Goal: Information Seeking & Learning: Learn about a topic

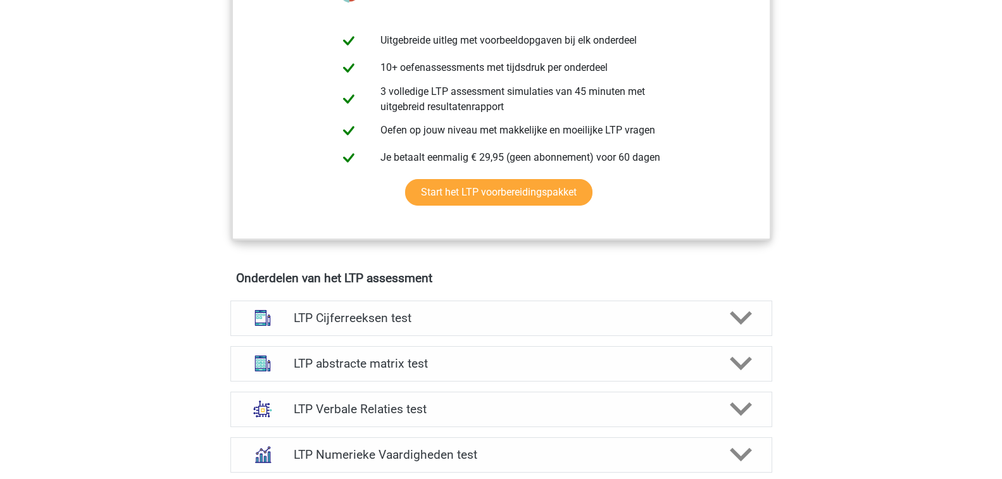
scroll to position [633, 0]
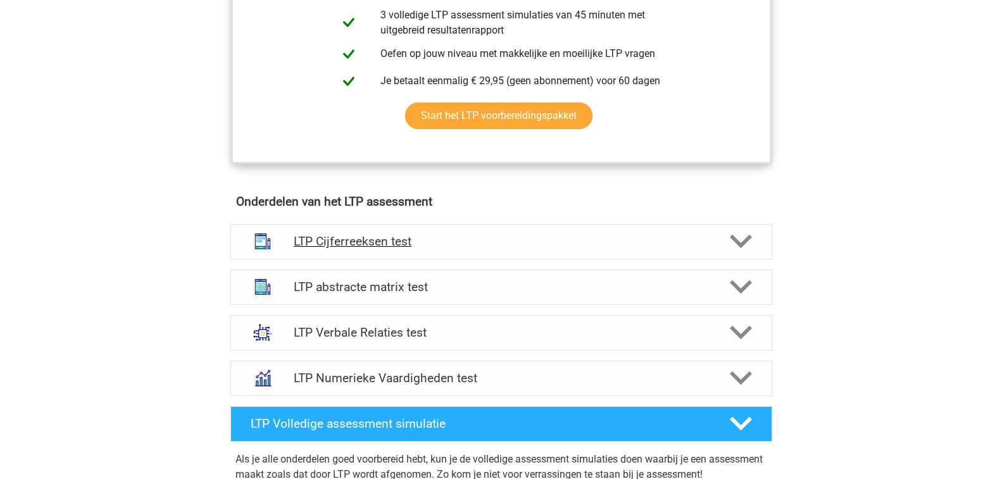
click at [382, 235] on h4 "LTP Cijferreeksen test" at bounding box center [501, 241] width 415 height 15
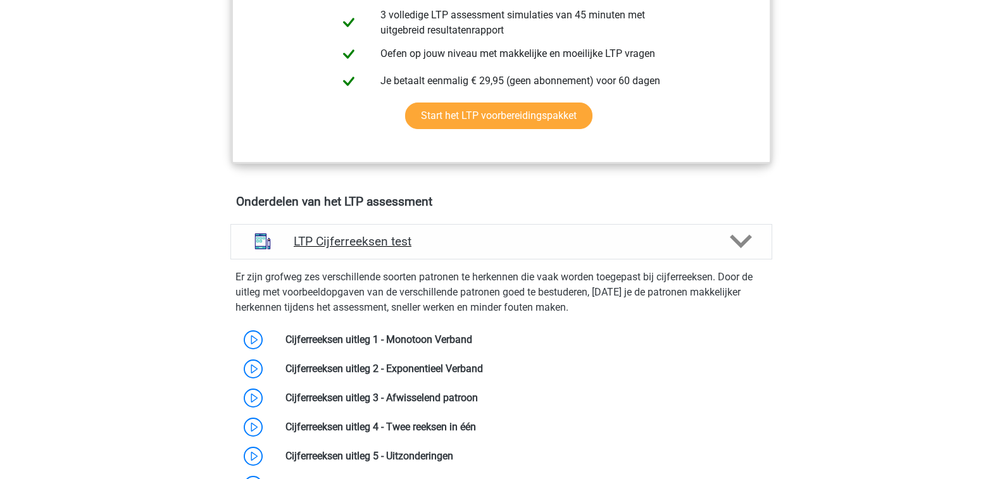
click at [372, 245] on h4 "LTP Cijferreeksen test" at bounding box center [501, 241] width 415 height 15
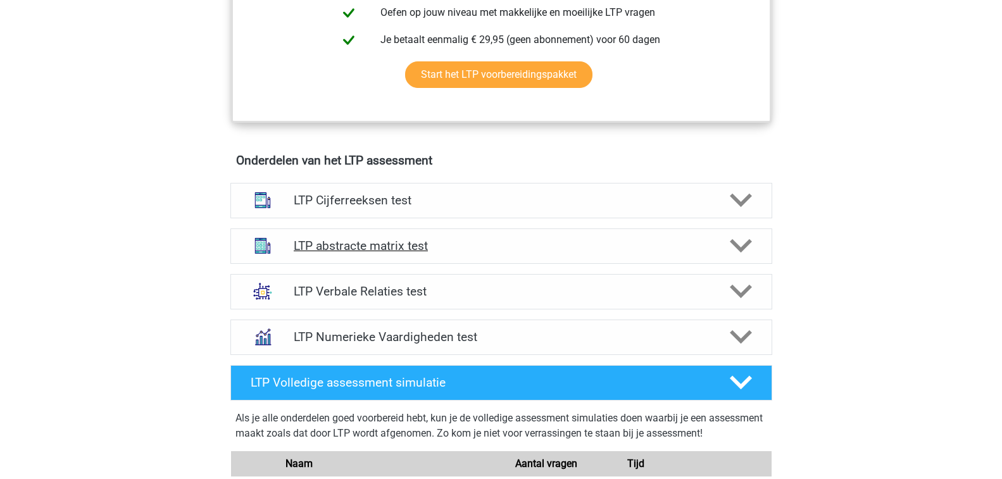
scroll to position [696, 0]
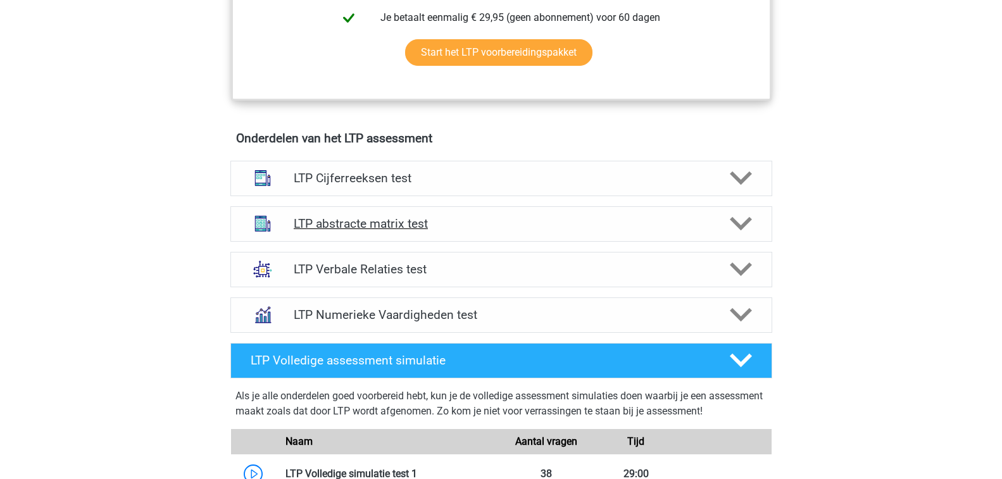
click at [364, 227] on h4 "LTP abstracte matrix test" at bounding box center [501, 223] width 415 height 15
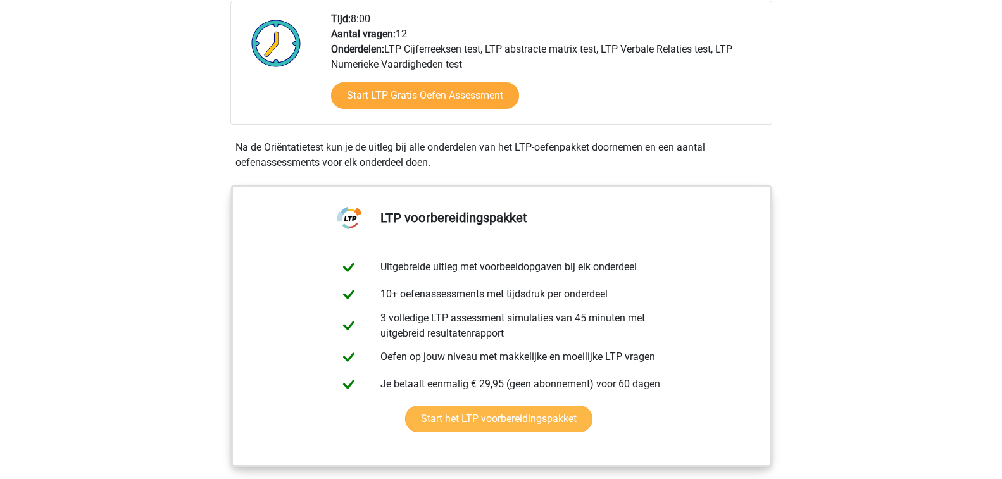
scroll to position [63, 0]
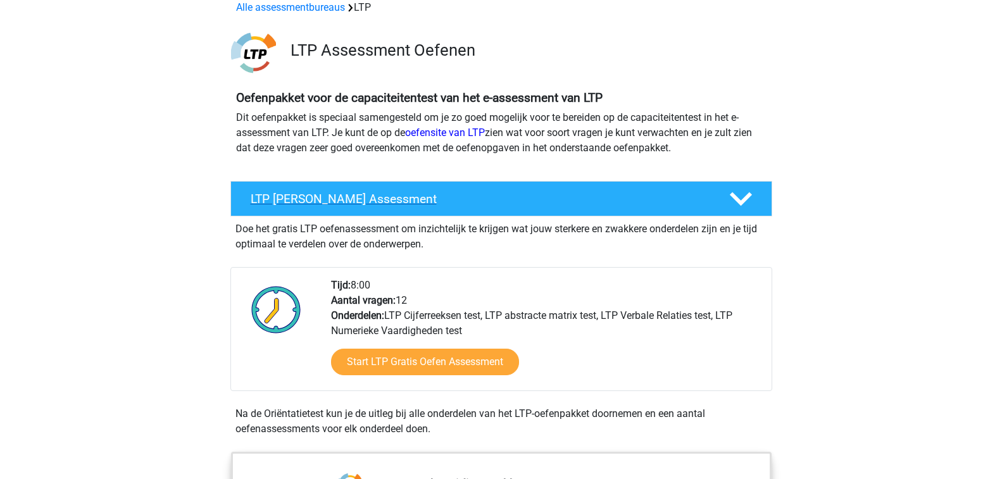
click at [372, 203] on h4 "LTP Gratis Oefen Assessment" at bounding box center [480, 199] width 458 height 15
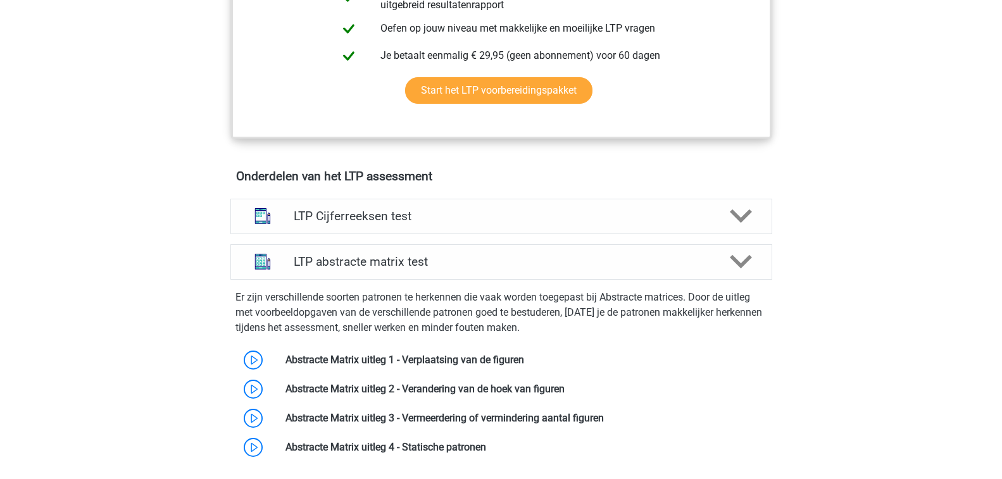
scroll to position [443, 0]
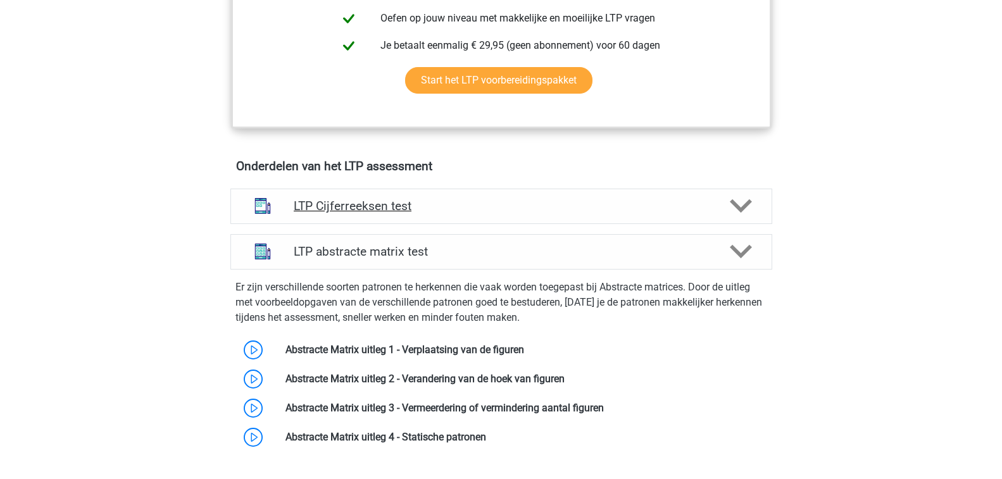
click at [382, 209] on h4 "LTP Cijferreeksen test" at bounding box center [501, 206] width 415 height 15
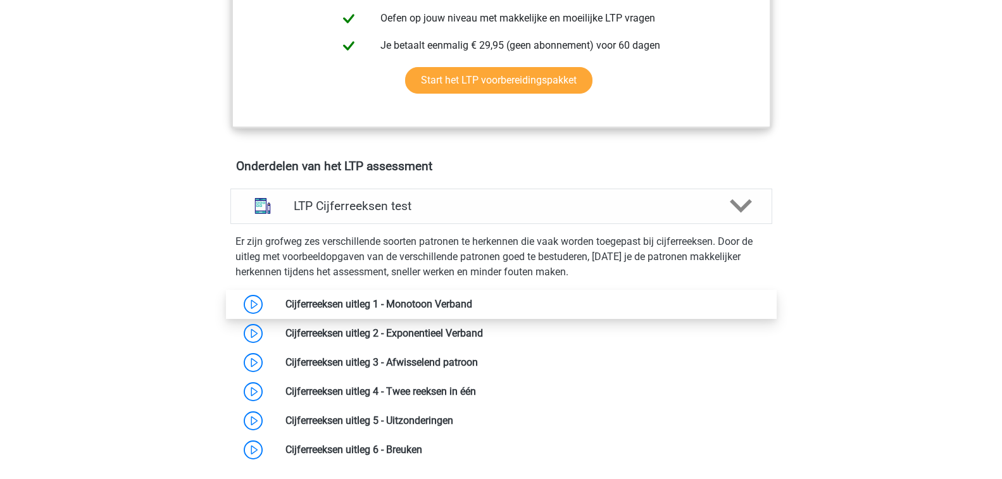
scroll to position [506, 0]
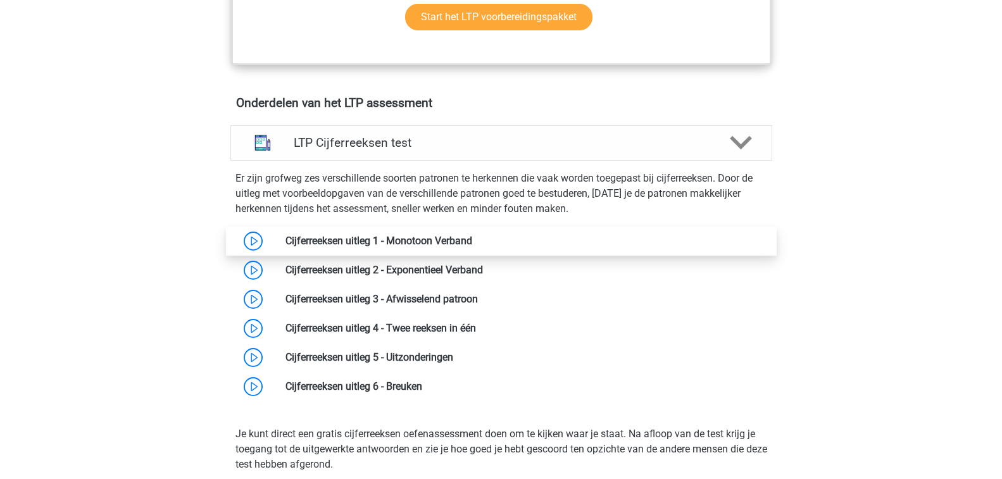
click at [472, 242] on link at bounding box center [472, 241] width 0 height 12
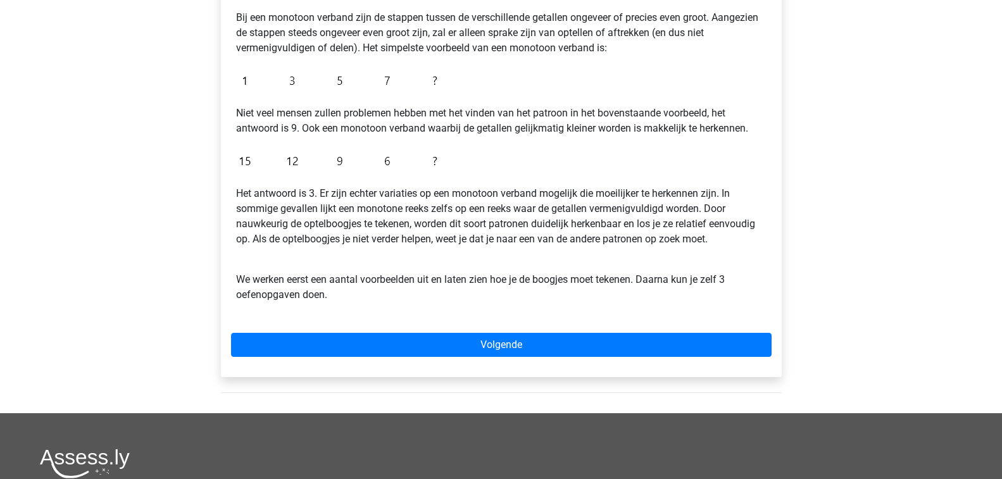
scroll to position [316, 0]
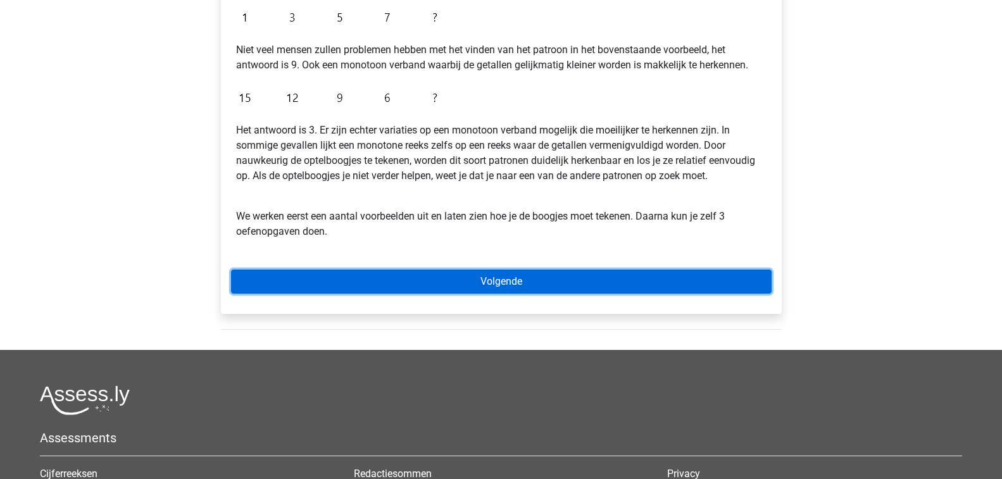
click at [525, 280] on link "Volgende" at bounding box center [501, 282] width 540 height 24
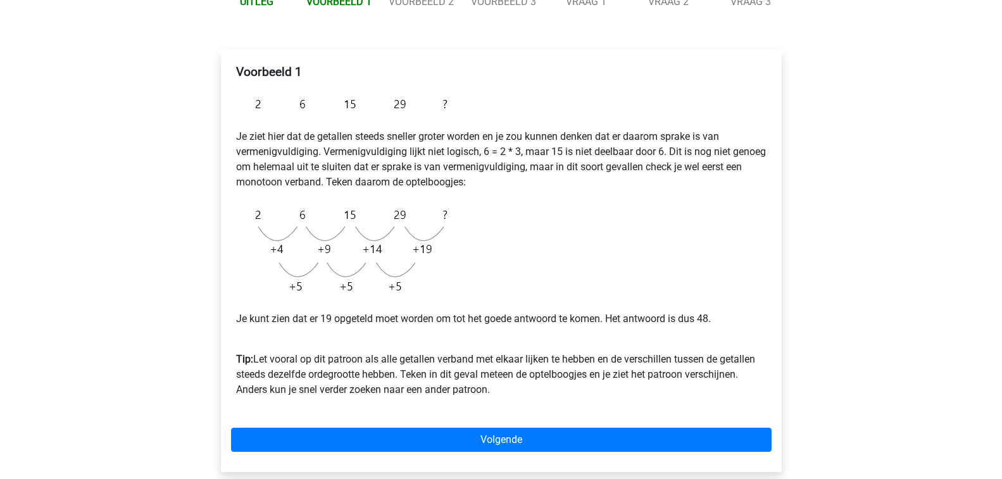
scroll to position [253, 0]
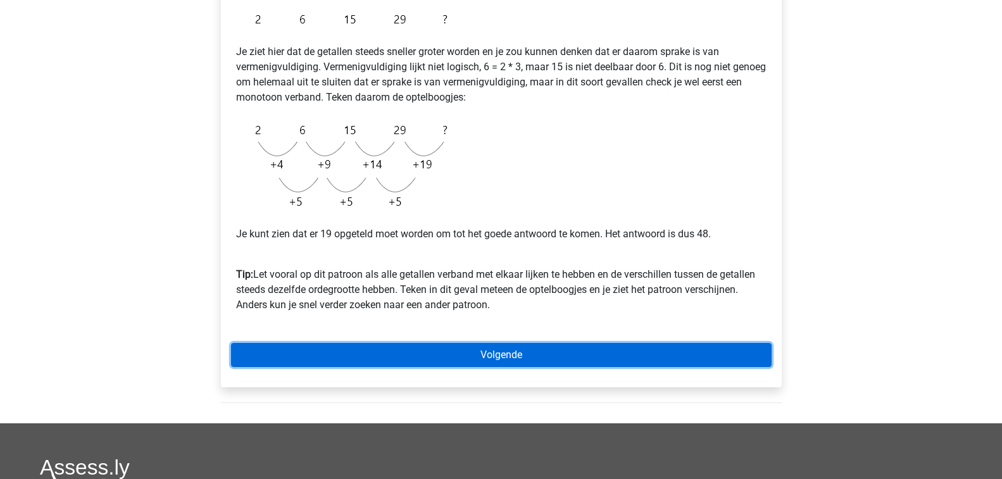
click at [507, 344] on link "Volgende" at bounding box center [501, 355] width 540 height 24
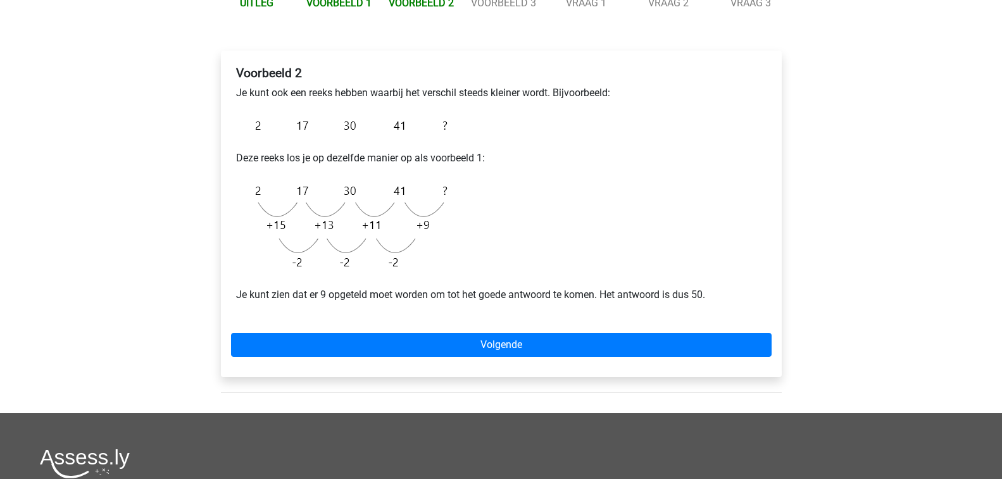
scroll to position [190, 0]
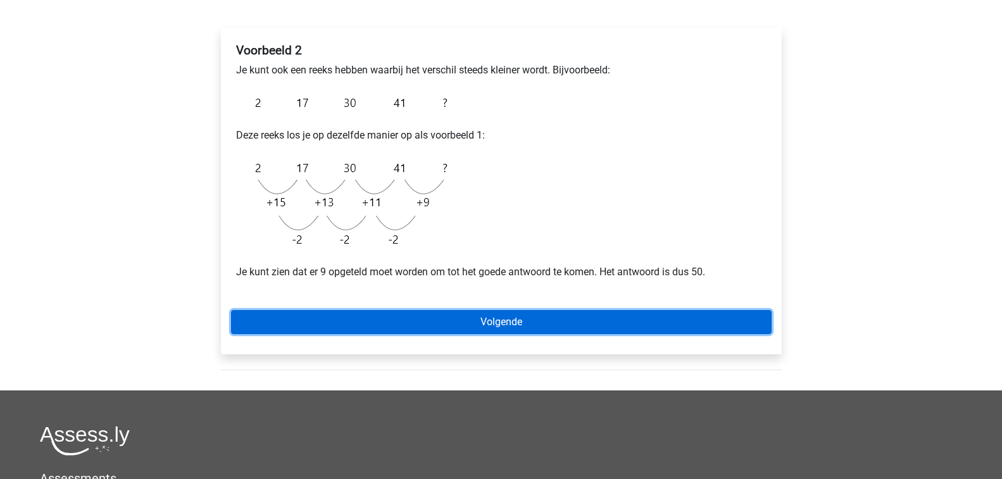
click at [523, 315] on link "Volgende" at bounding box center [501, 322] width 540 height 24
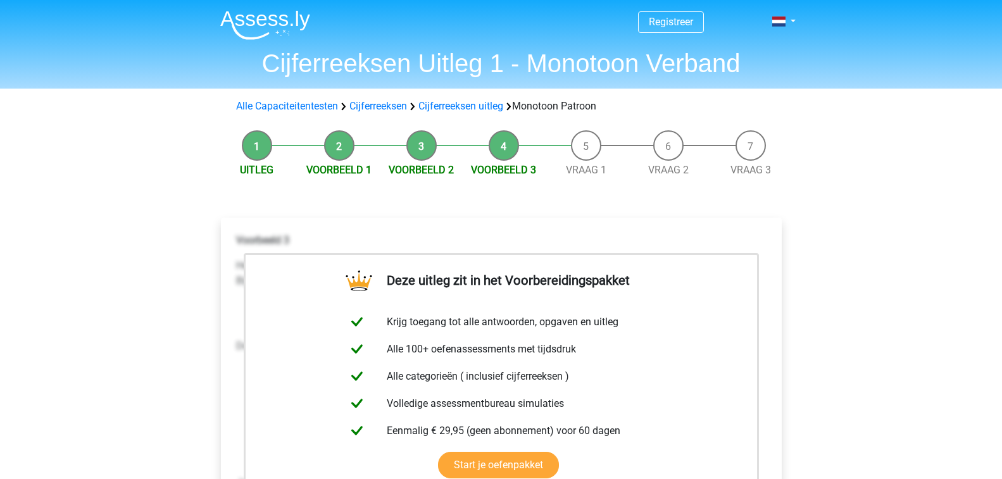
scroll to position [253, 0]
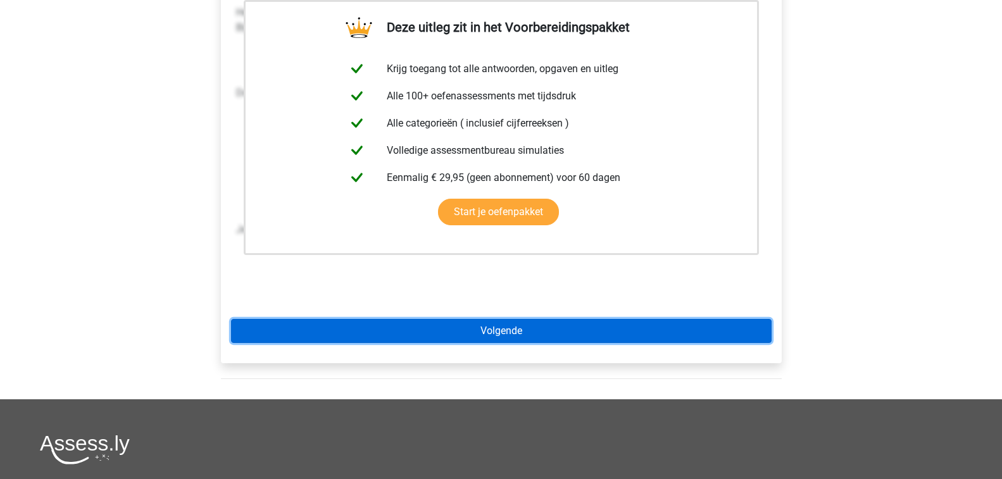
click at [474, 333] on link "Volgende" at bounding box center [501, 331] width 540 height 24
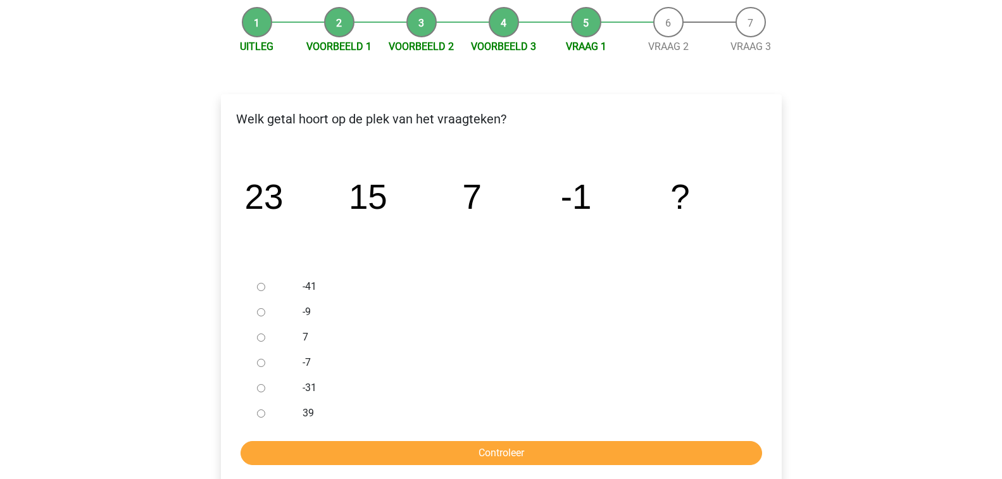
scroll to position [190, 0]
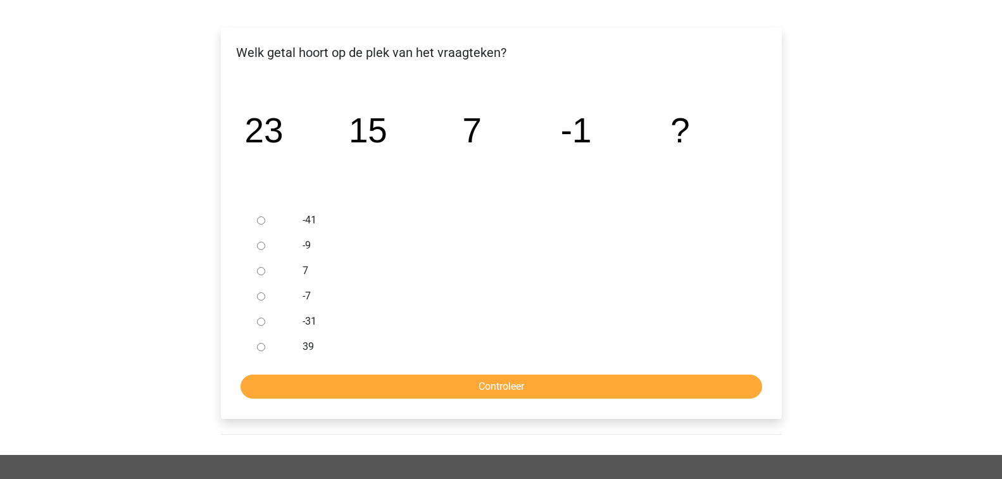
click at [310, 242] on label "-9" at bounding box center [522, 245] width 438 height 15
click at [265, 242] on input "-9" at bounding box center [261, 246] width 8 height 8
radio input "true"
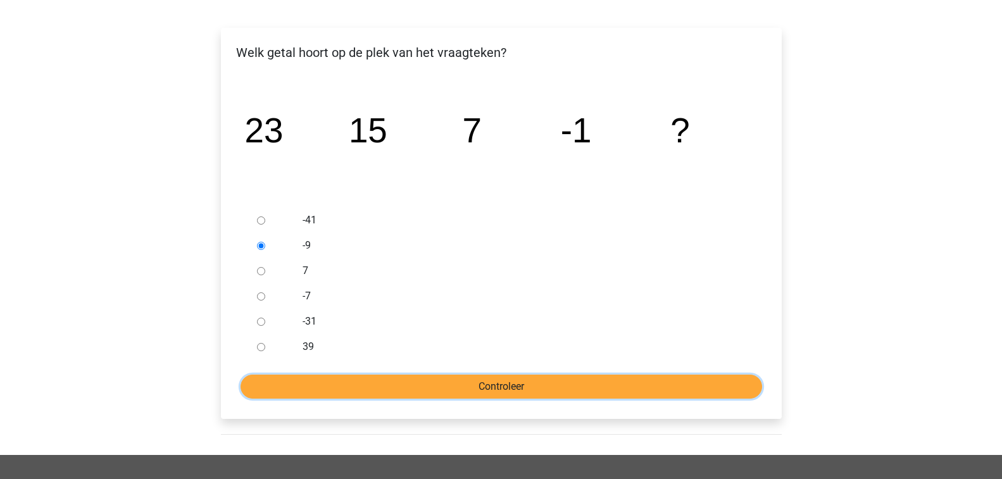
click at [481, 387] on input "Controleer" at bounding box center [500, 387] width 521 height 24
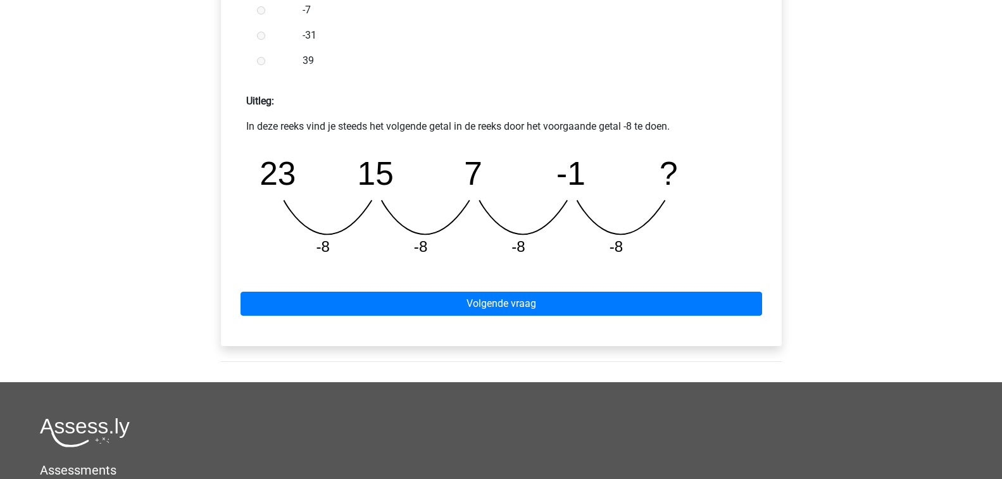
scroll to position [506, 0]
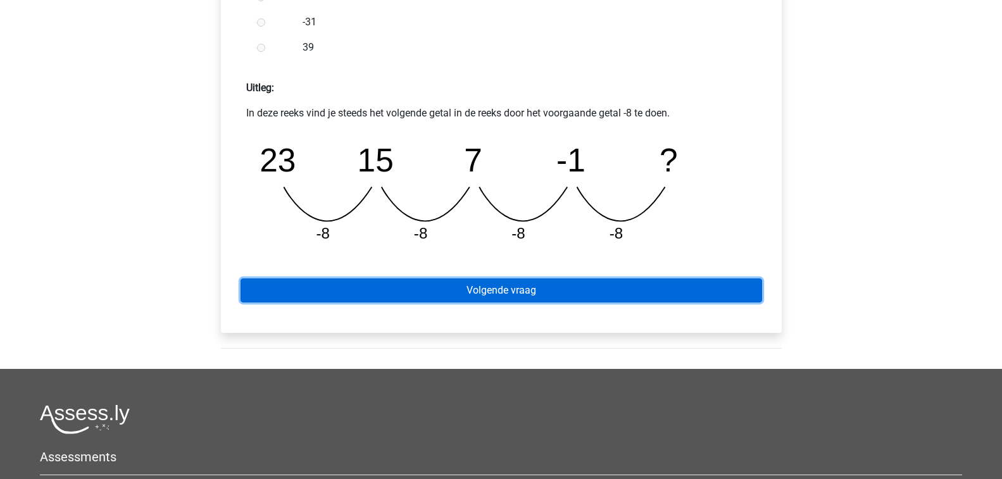
click at [520, 289] on link "Volgende vraag" at bounding box center [500, 290] width 521 height 24
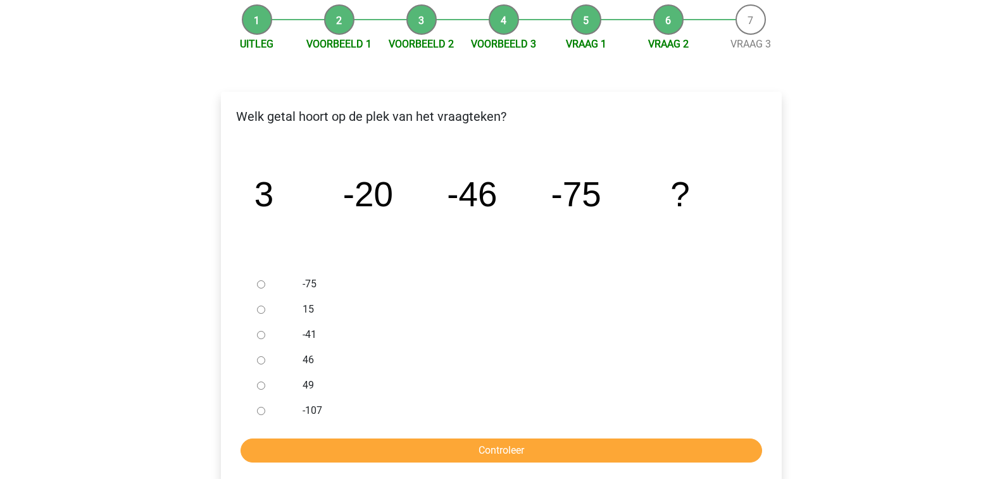
scroll to position [127, 0]
click at [311, 413] on label "-107" at bounding box center [522, 410] width 438 height 15
click at [265, 413] on input "-107" at bounding box center [261, 410] width 8 height 8
radio input "true"
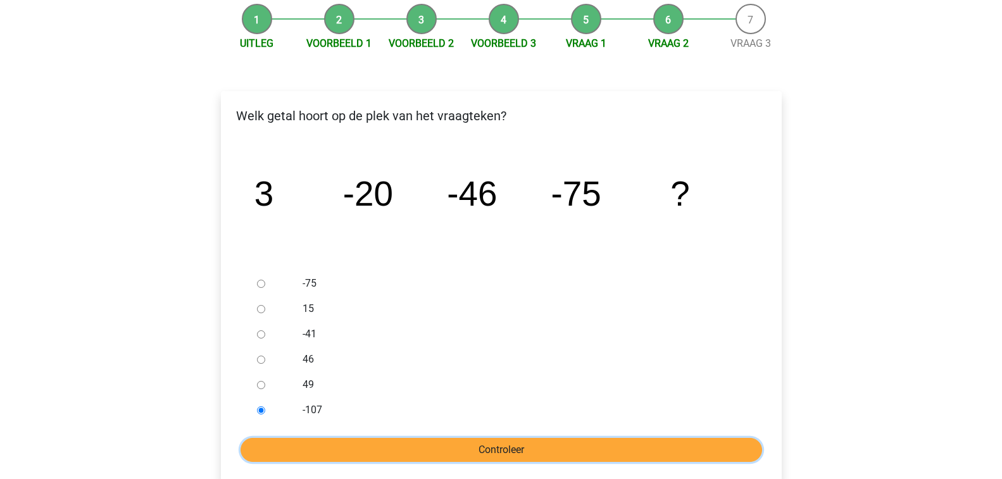
click at [405, 444] on input "Controleer" at bounding box center [500, 450] width 521 height 24
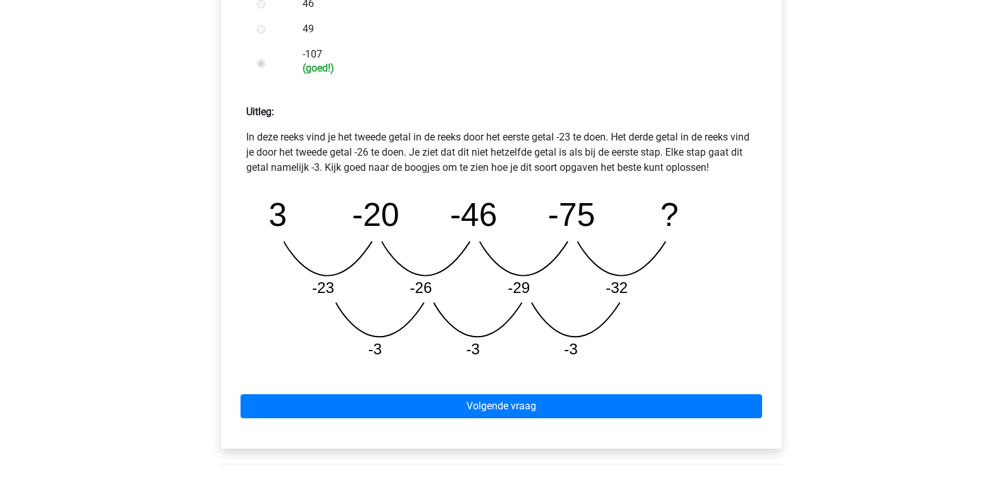
scroll to position [506, 0]
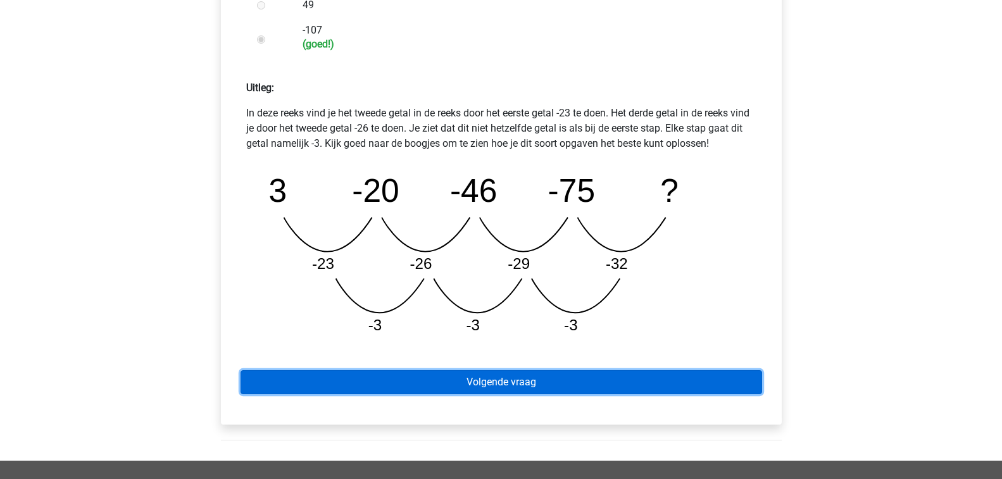
click at [487, 381] on link "Volgende vraag" at bounding box center [500, 382] width 521 height 24
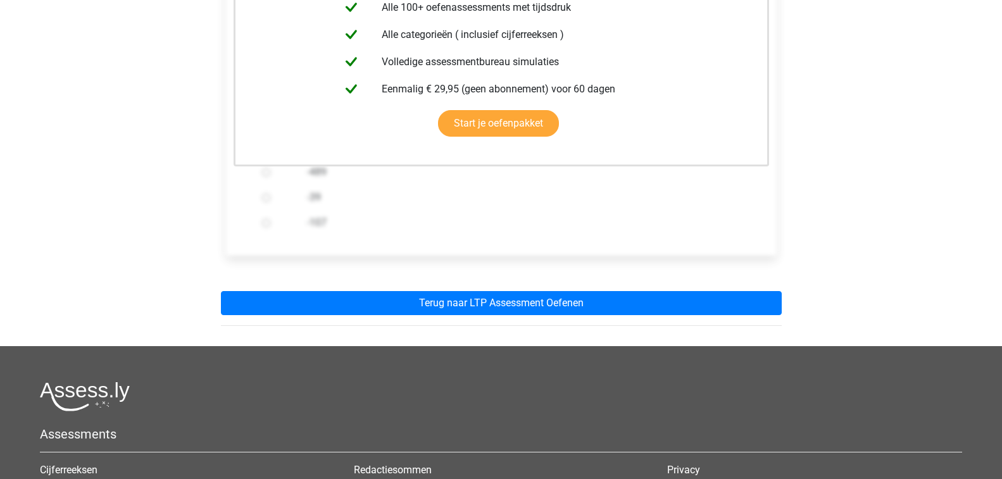
scroll to position [316, 0]
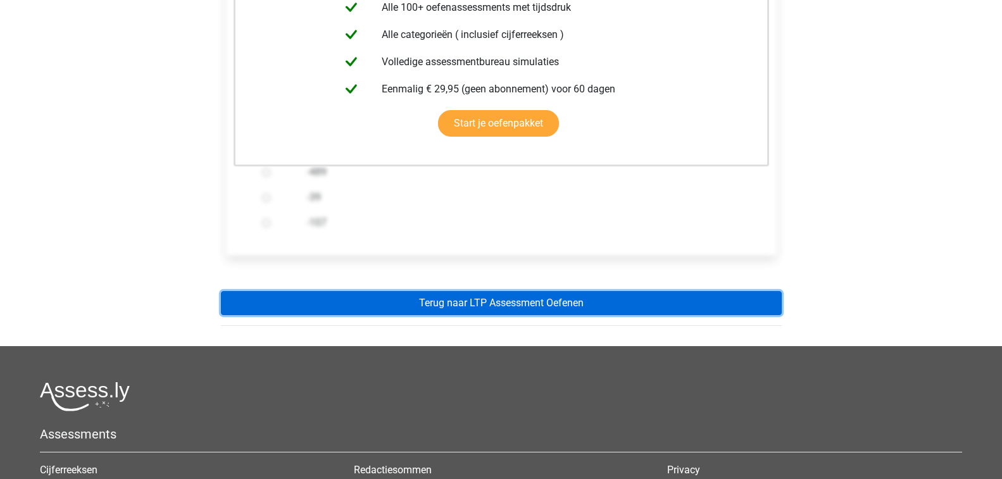
click at [507, 304] on link "Terug naar LTP Assessment Oefenen" at bounding box center [501, 303] width 561 height 24
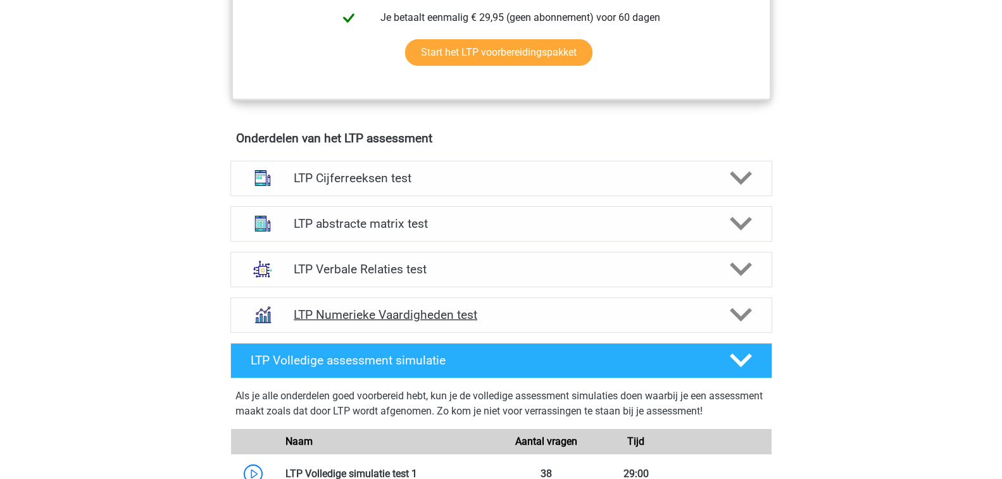
scroll to position [759, 0]
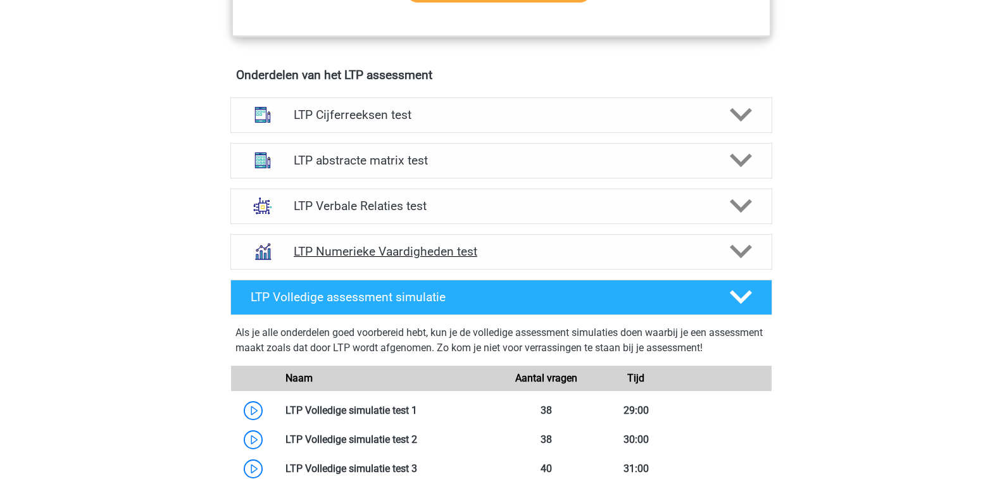
click at [418, 255] on h4 "LTP Numerieke Vaardigheden test" at bounding box center [501, 251] width 415 height 15
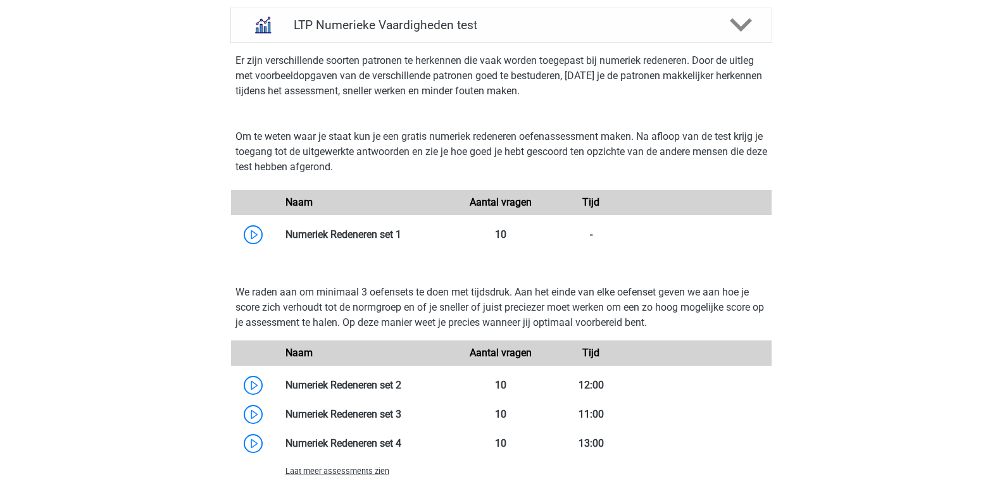
scroll to position [1013, 0]
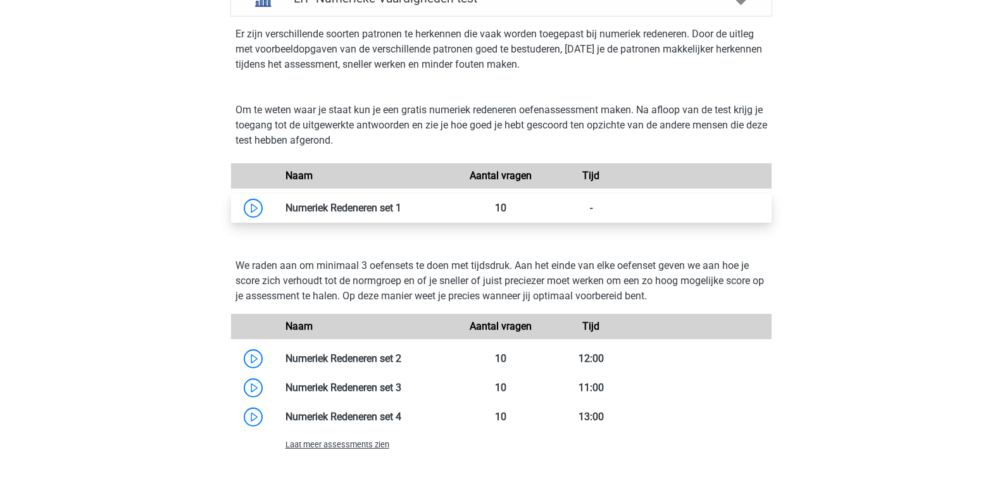
click at [401, 213] on link at bounding box center [401, 208] width 0 height 12
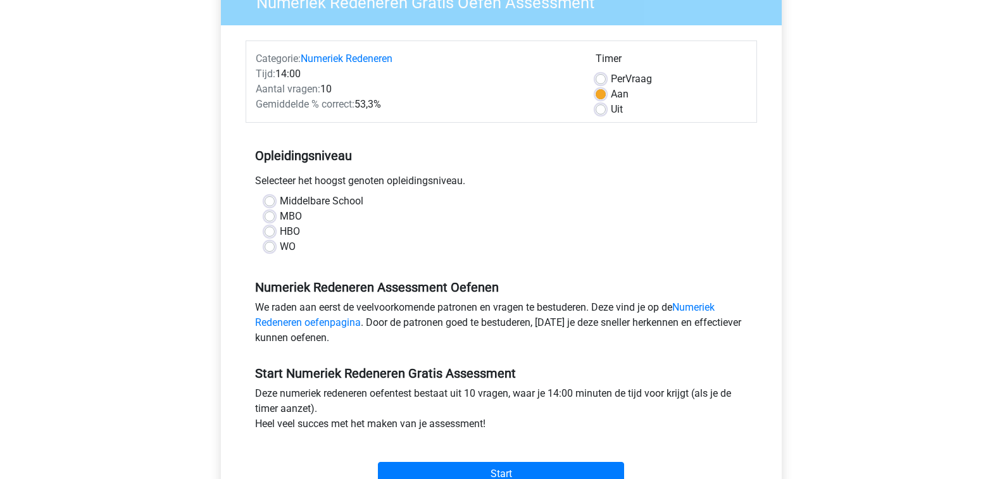
scroll to position [127, 0]
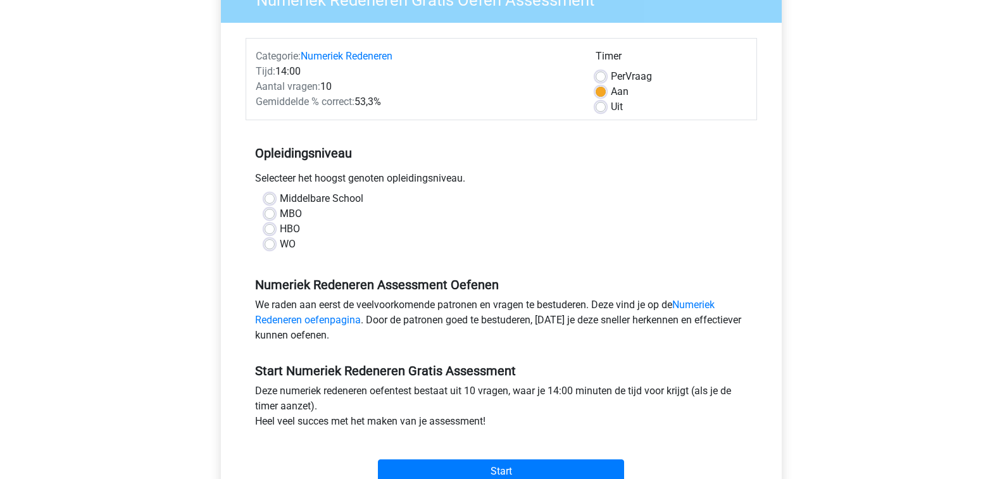
click at [280, 228] on label "HBO" at bounding box center [290, 229] width 20 height 15
click at [269, 228] on input "HBO" at bounding box center [270, 228] width 10 height 13
radio input "true"
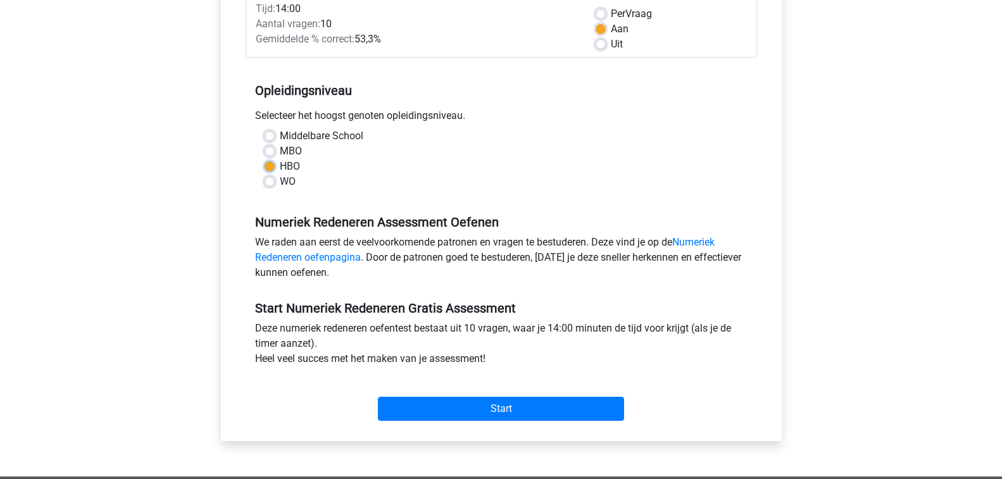
scroll to position [190, 0]
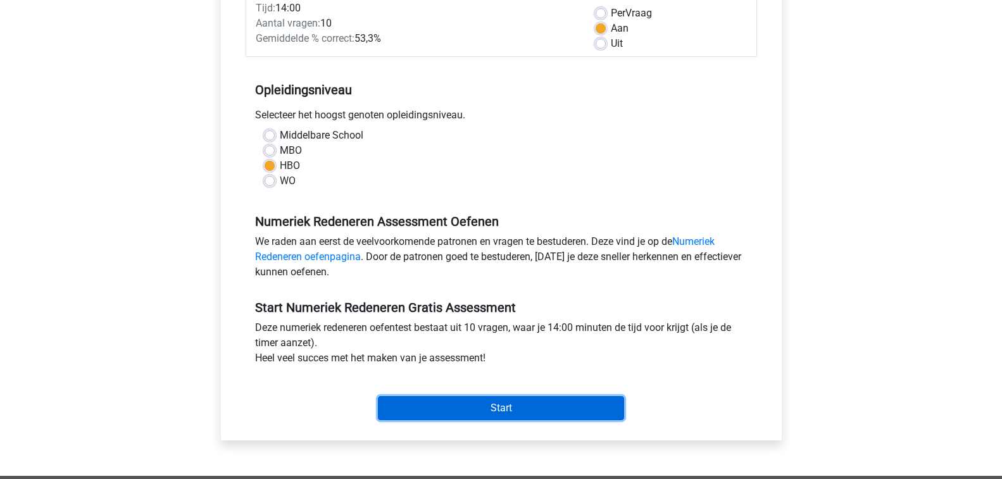
click at [516, 411] on input "Start" at bounding box center [501, 408] width 246 height 24
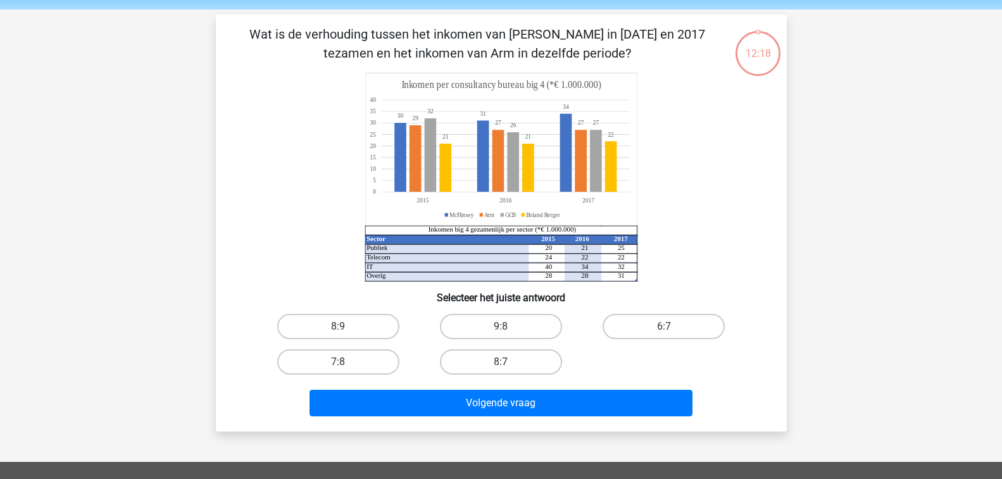
scroll to position [63, 0]
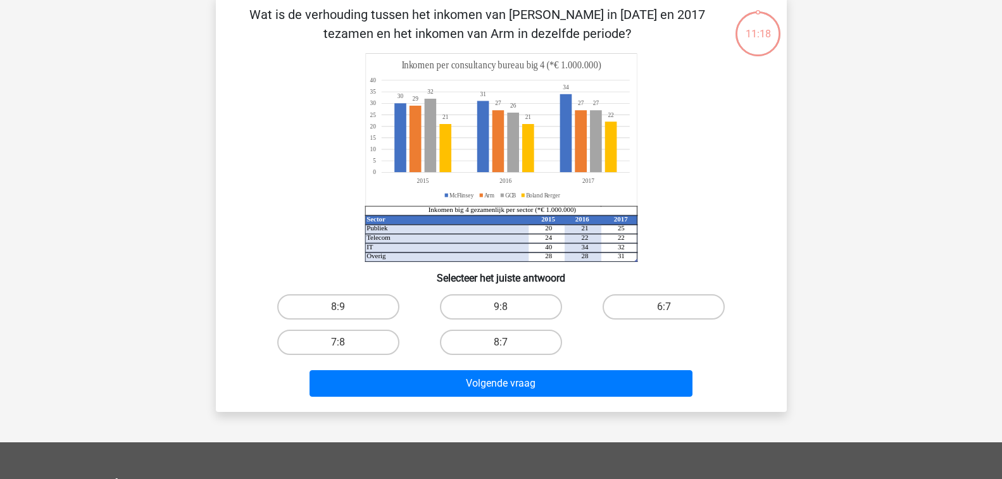
click at [346, 309] on input "8:9" at bounding box center [342, 311] width 8 height 8
radio input "true"
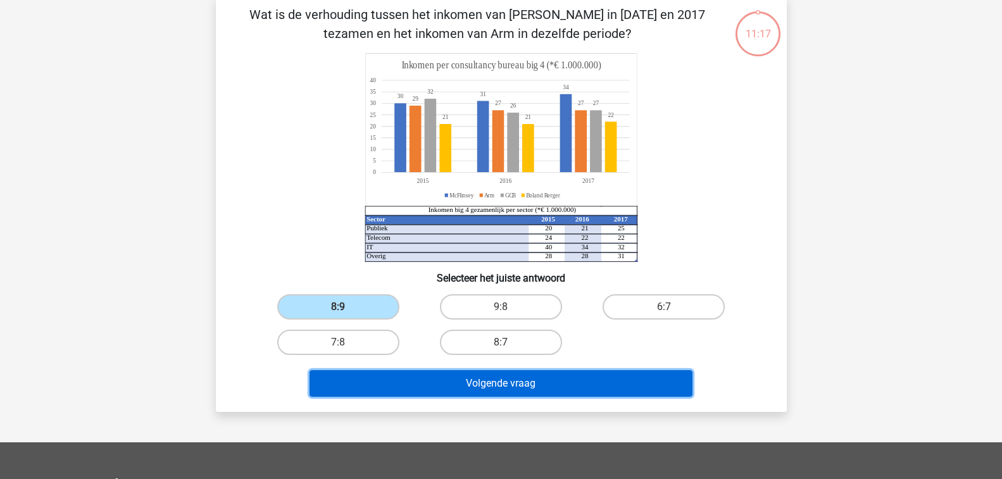
click at [528, 389] on button "Volgende vraag" at bounding box center [500, 383] width 383 height 27
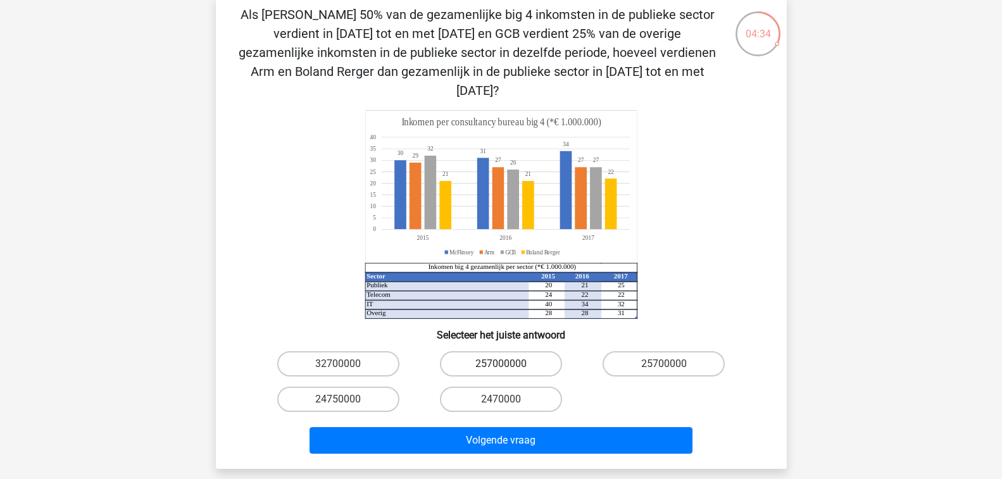
click at [536, 351] on label "257000000" at bounding box center [501, 363] width 122 height 25
click at [509, 364] on input "257000000" at bounding box center [505, 368] width 8 height 8
radio input "true"
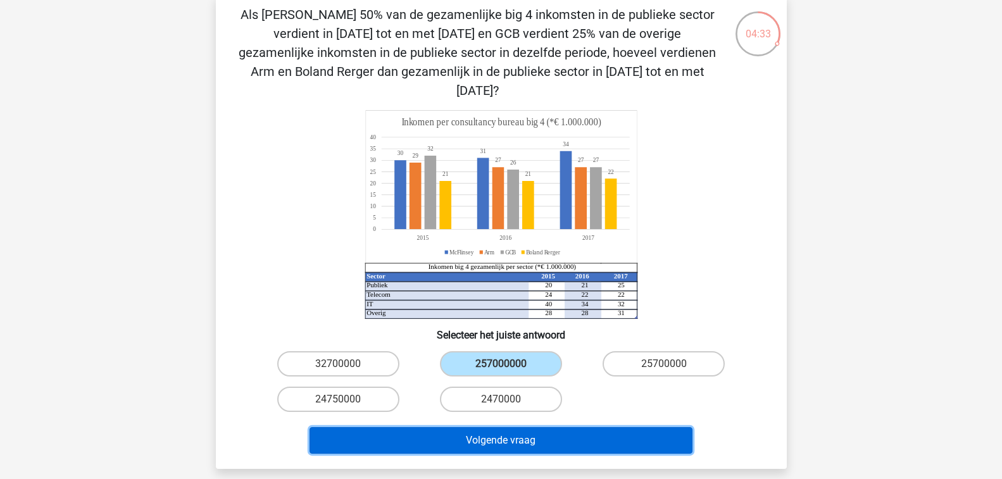
click at [534, 427] on button "Volgende vraag" at bounding box center [500, 440] width 383 height 27
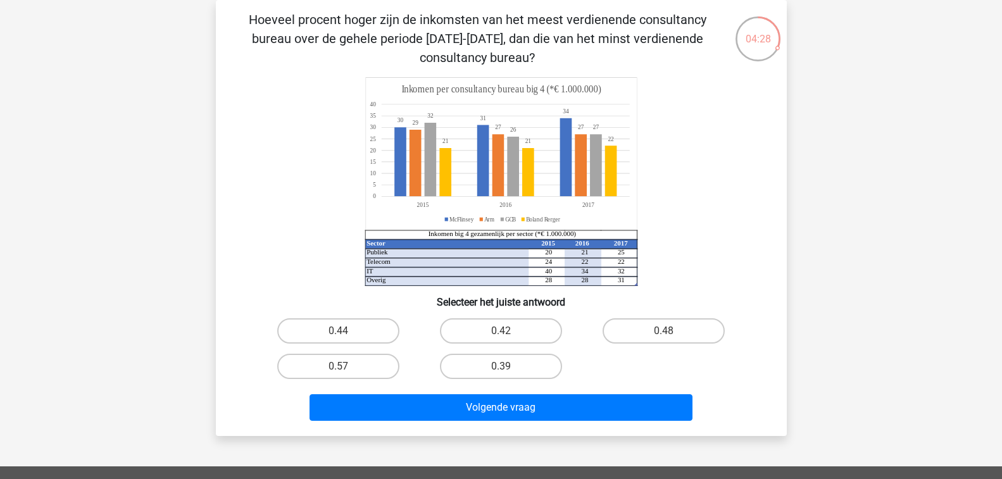
scroll to position [0, 0]
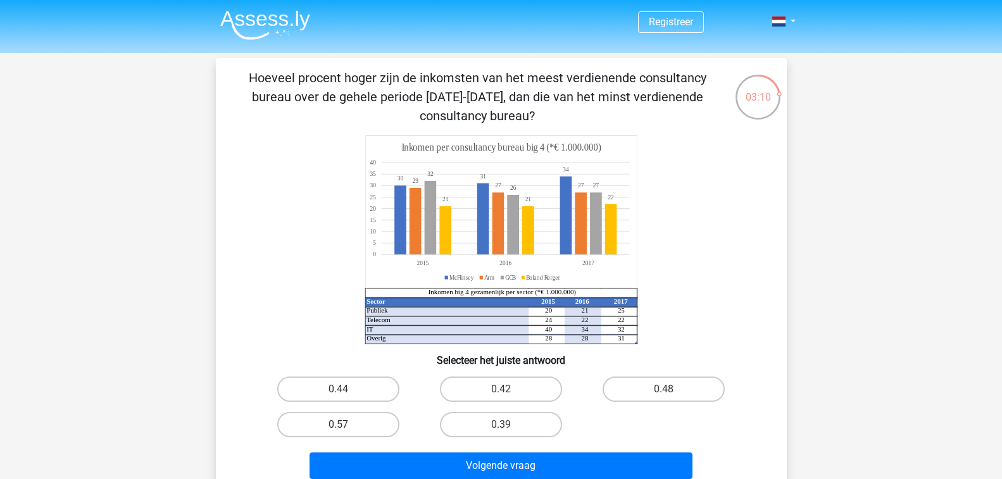
click at [689, 375] on div "0.48" at bounding box center [663, 388] width 163 height 35
click at [670, 385] on label "0.48" at bounding box center [663, 389] width 122 height 25
click at [670, 389] on input "0.48" at bounding box center [668, 393] width 8 height 8
radio input "true"
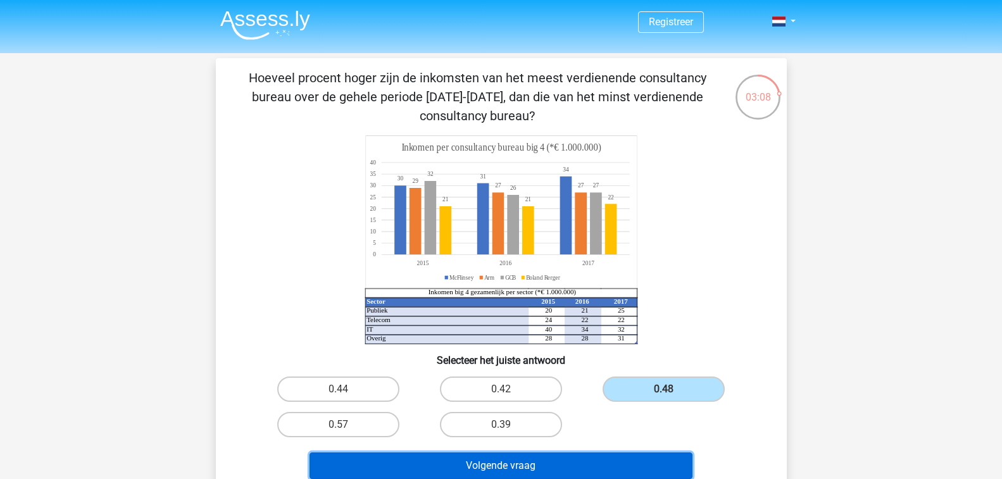
click at [547, 469] on button "Volgende vraag" at bounding box center [500, 465] width 383 height 27
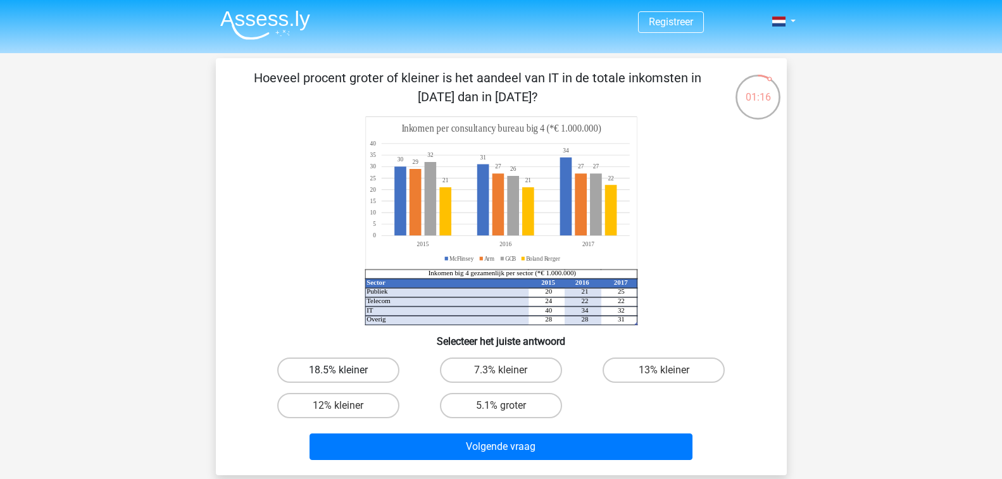
click at [333, 374] on label "18.5% kleiner" at bounding box center [338, 370] width 122 height 25
click at [338, 374] on input "18.5% kleiner" at bounding box center [342, 374] width 8 height 8
radio input "true"
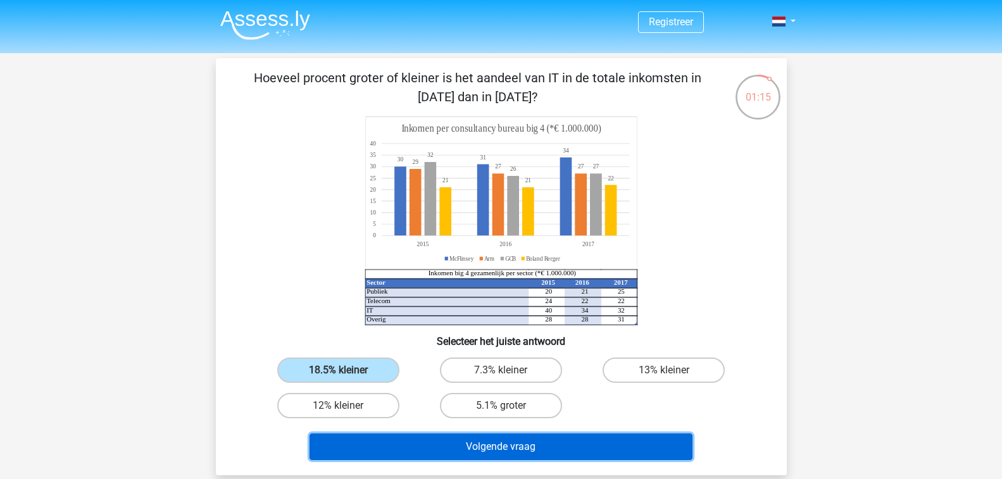
click at [535, 436] on button "Volgende vraag" at bounding box center [500, 447] width 383 height 27
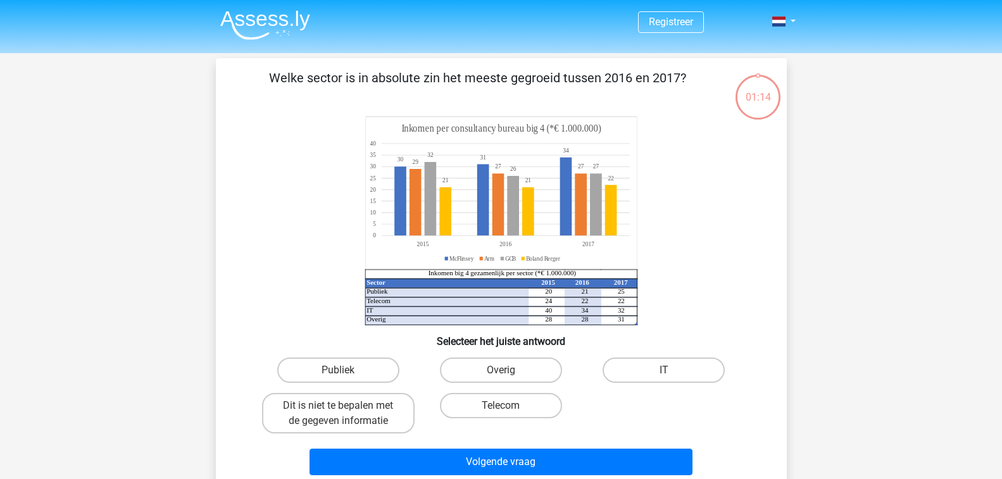
click at [535, 442] on div "Volgende vraag" at bounding box center [501, 460] width 530 height 42
click at [344, 360] on label "Publiek" at bounding box center [338, 370] width 122 height 25
click at [344, 370] on input "Publiek" at bounding box center [342, 374] width 8 height 8
radio input "true"
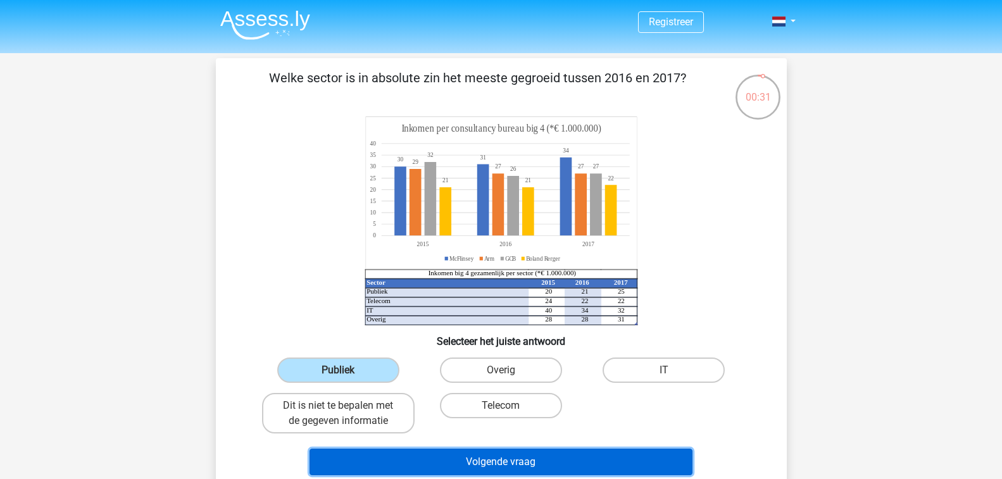
click at [504, 457] on button "Volgende vraag" at bounding box center [500, 462] width 383 height 27
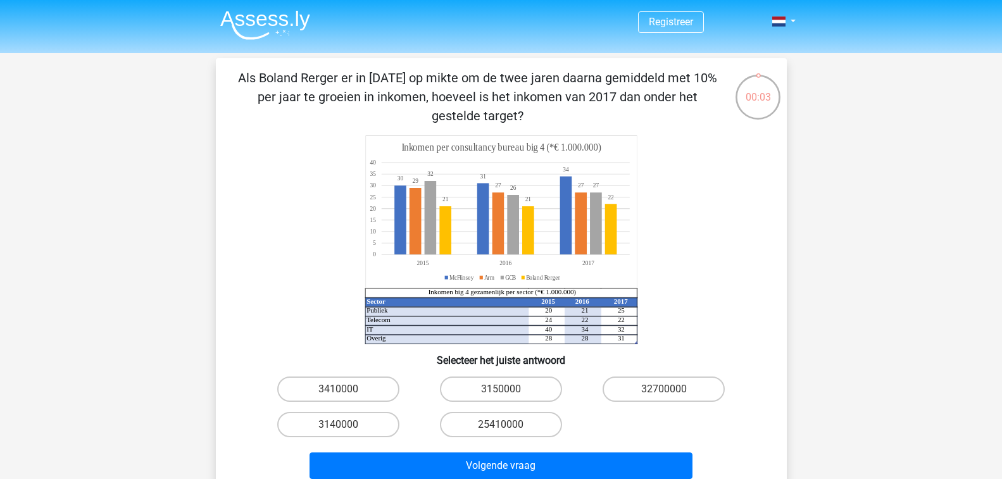
click at [502, 425] on input "25410000" at bounding box center [505, 429] width 8 height 8
radio input "true"
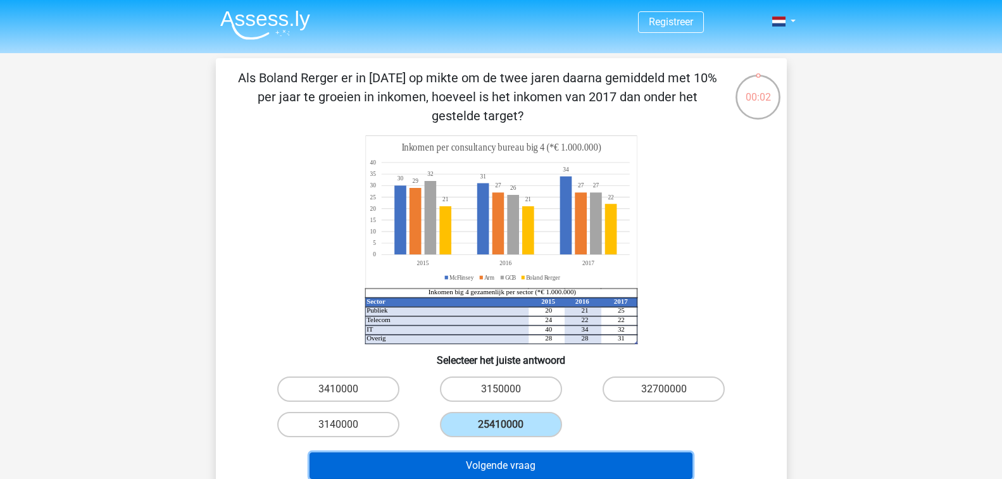
click at [506, 459] on button "Volgende vraag" at bounding box center [500, 465] width 383 height 27
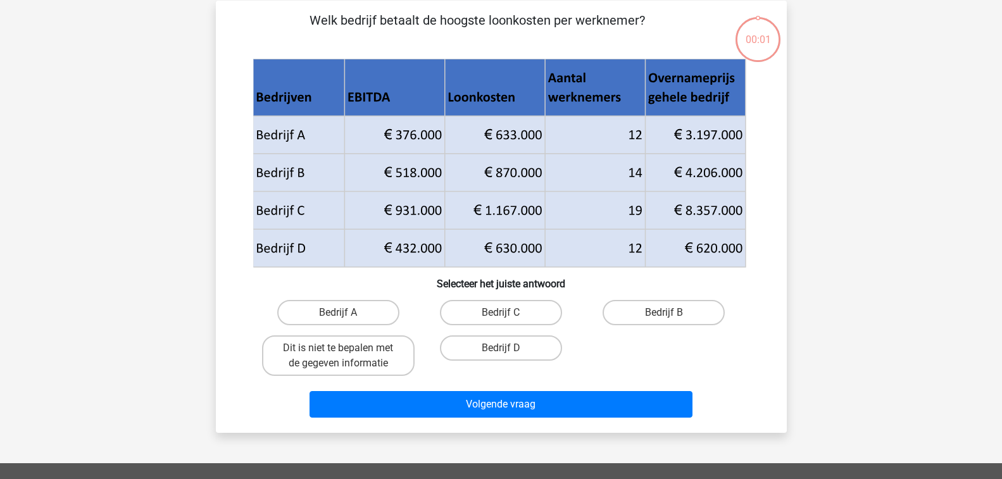
scroll to position [58, 0]
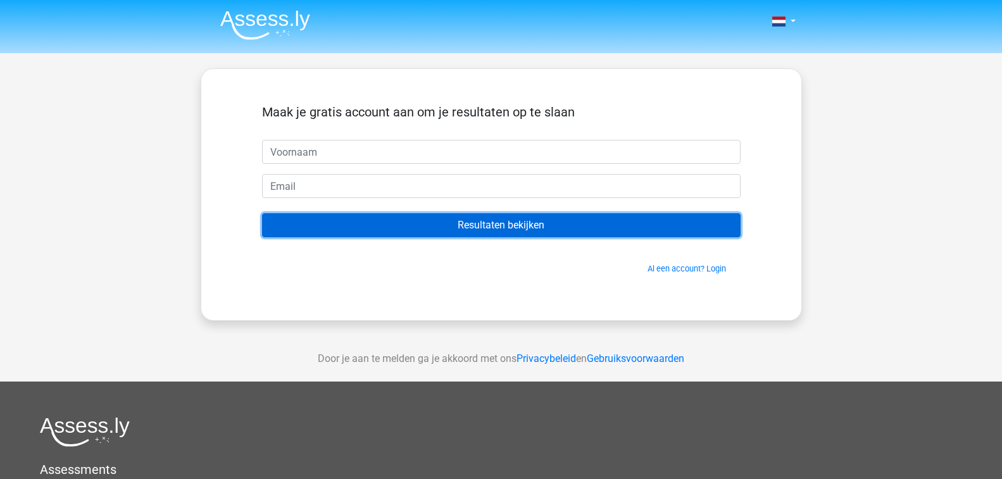
click at [526, 216] on input "Resultaten bekijken" at bounding box center [501, 225] width 478 height 24
click at [525, 229] on input "Resultaten bekijken" at bounding box center [501, 225] width 478 height 24
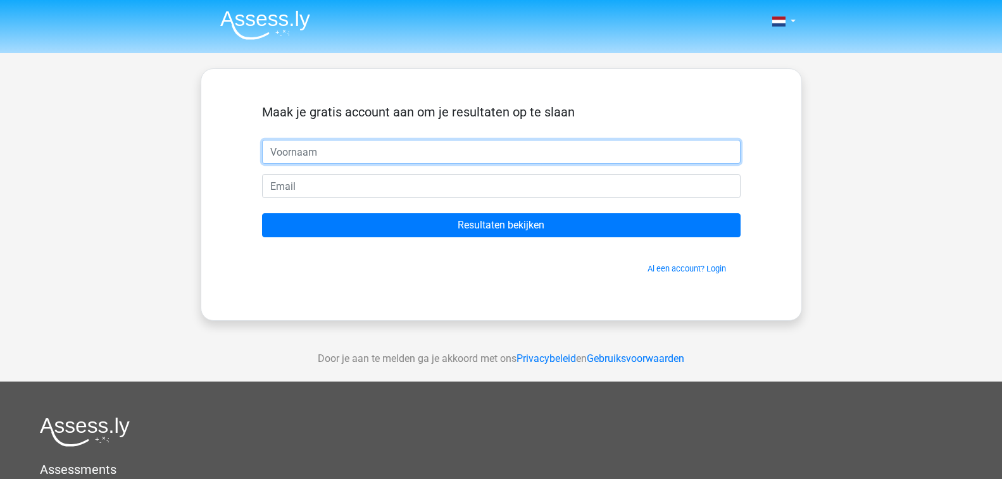
click at [309, 150] on input "text" at bounding box center [501, 152] width 478 height 24
type input "hilde"
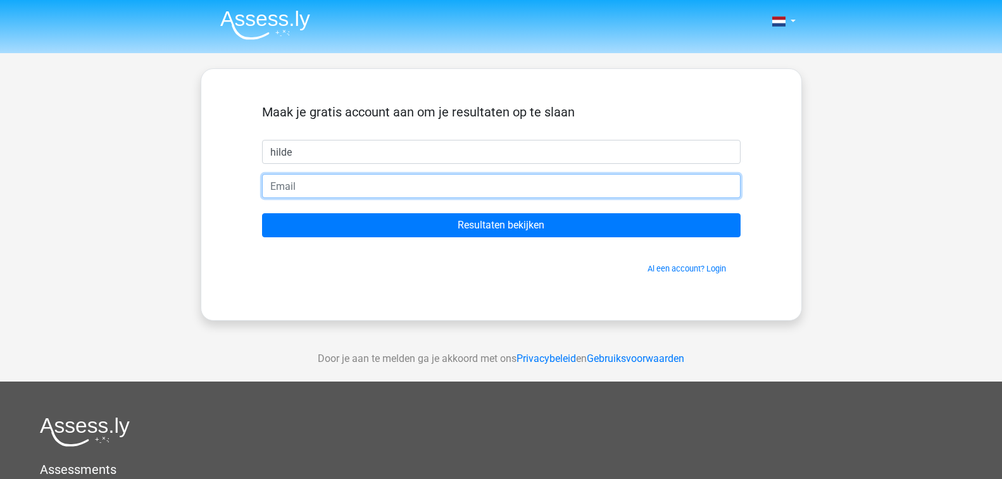
click at [290, 192] on input "email" at bounding box center [501, 186] width 478 height 24
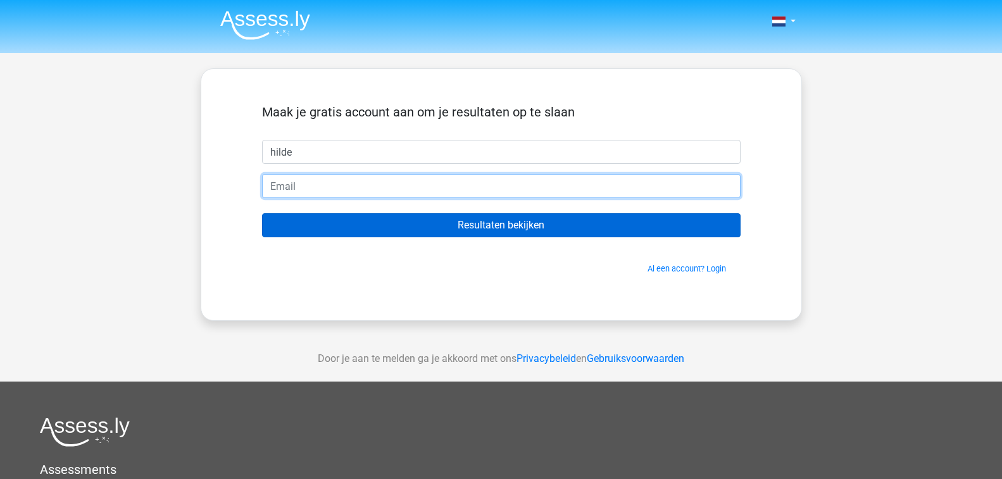
type input "acvanwensen@kpnplanet.nl"
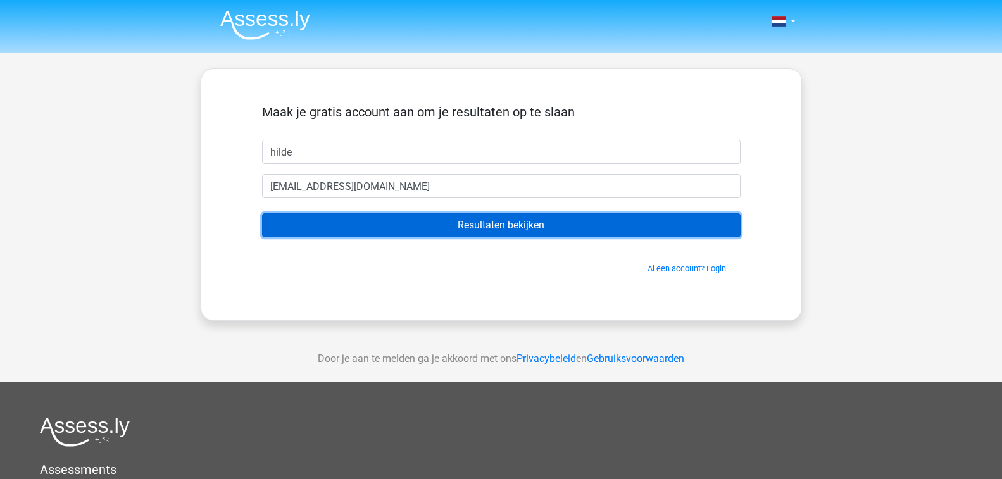
click at [498, 225] on input "Resultaten bekijken" at bounding box center [501, 225] width 478 height 24
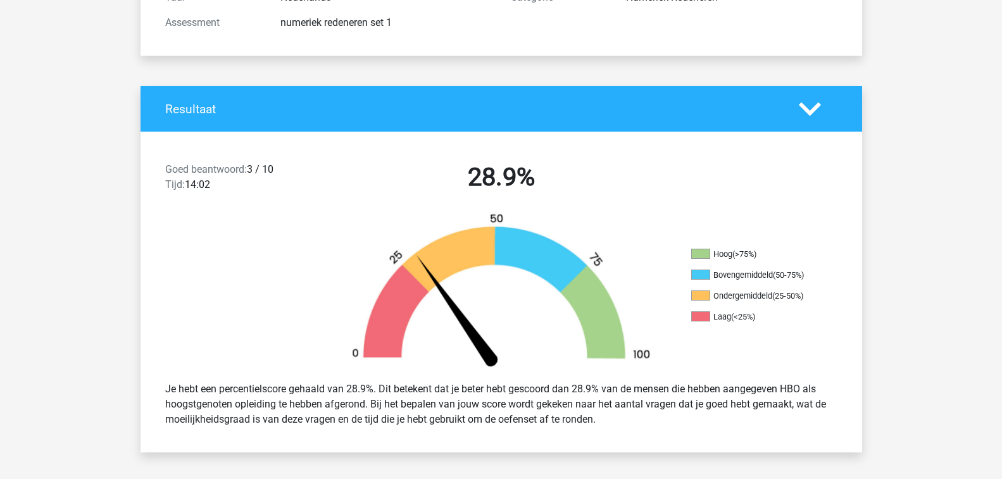
scroll to position [190, 0]
